Goal: Find specific page/section: Find specific page/section

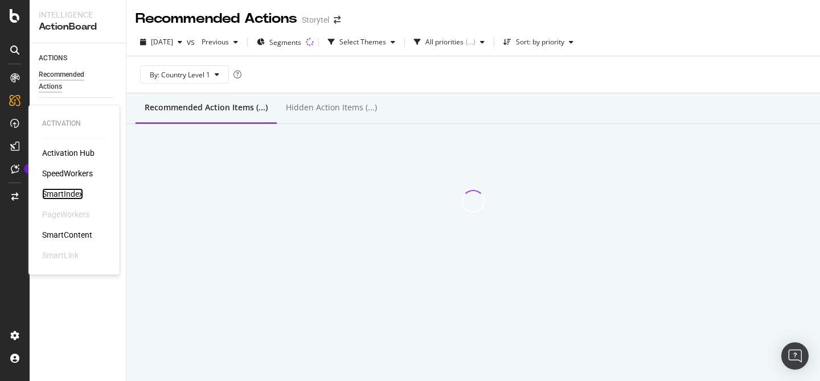
click at [67, 195] on div "SmartIndex" at bounding box center [62, 193] width 41 height 11
